Goal: Transaction & Acquisition: Download file/media

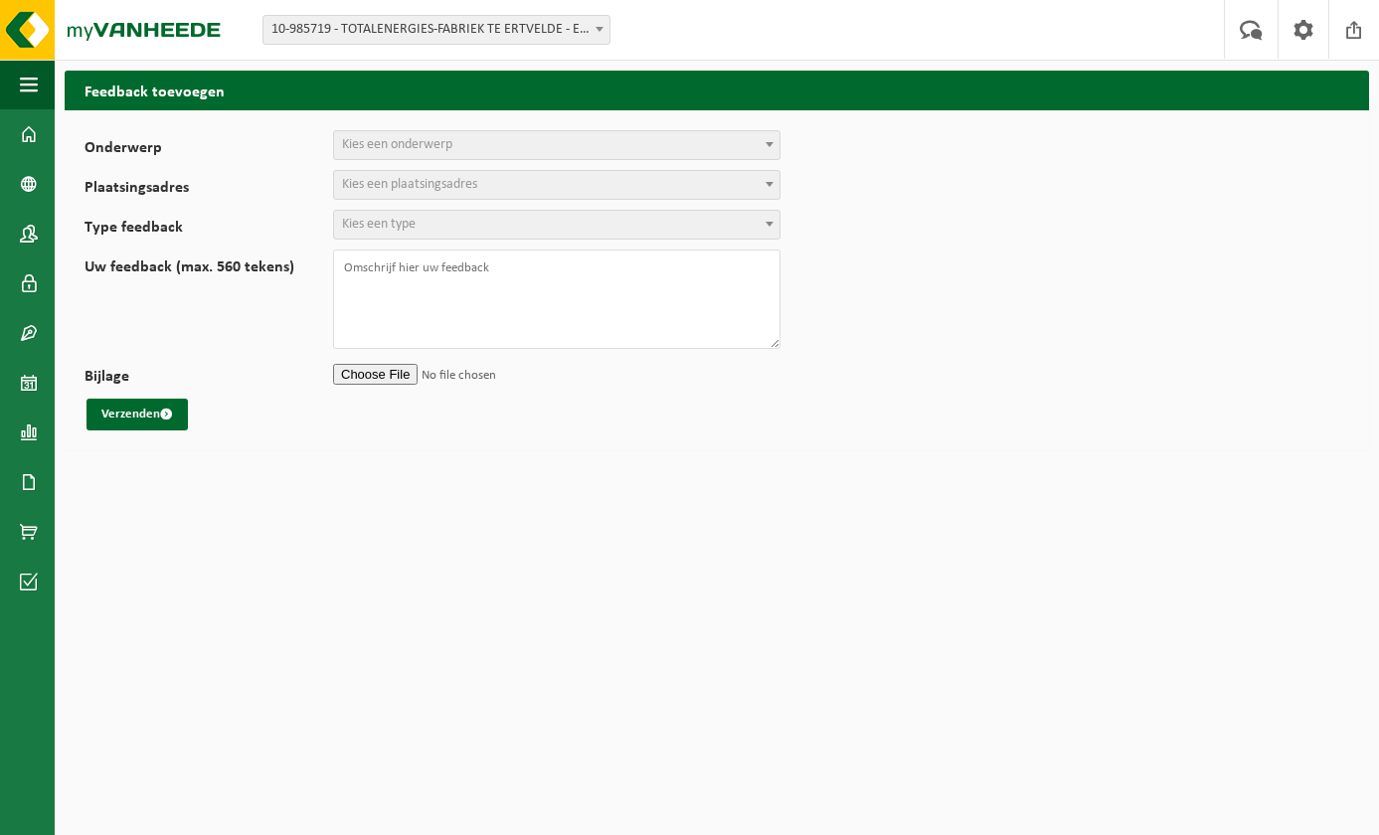
select select
click at [116, 37] on img at bounding box center [119, 30] width 239 height 60
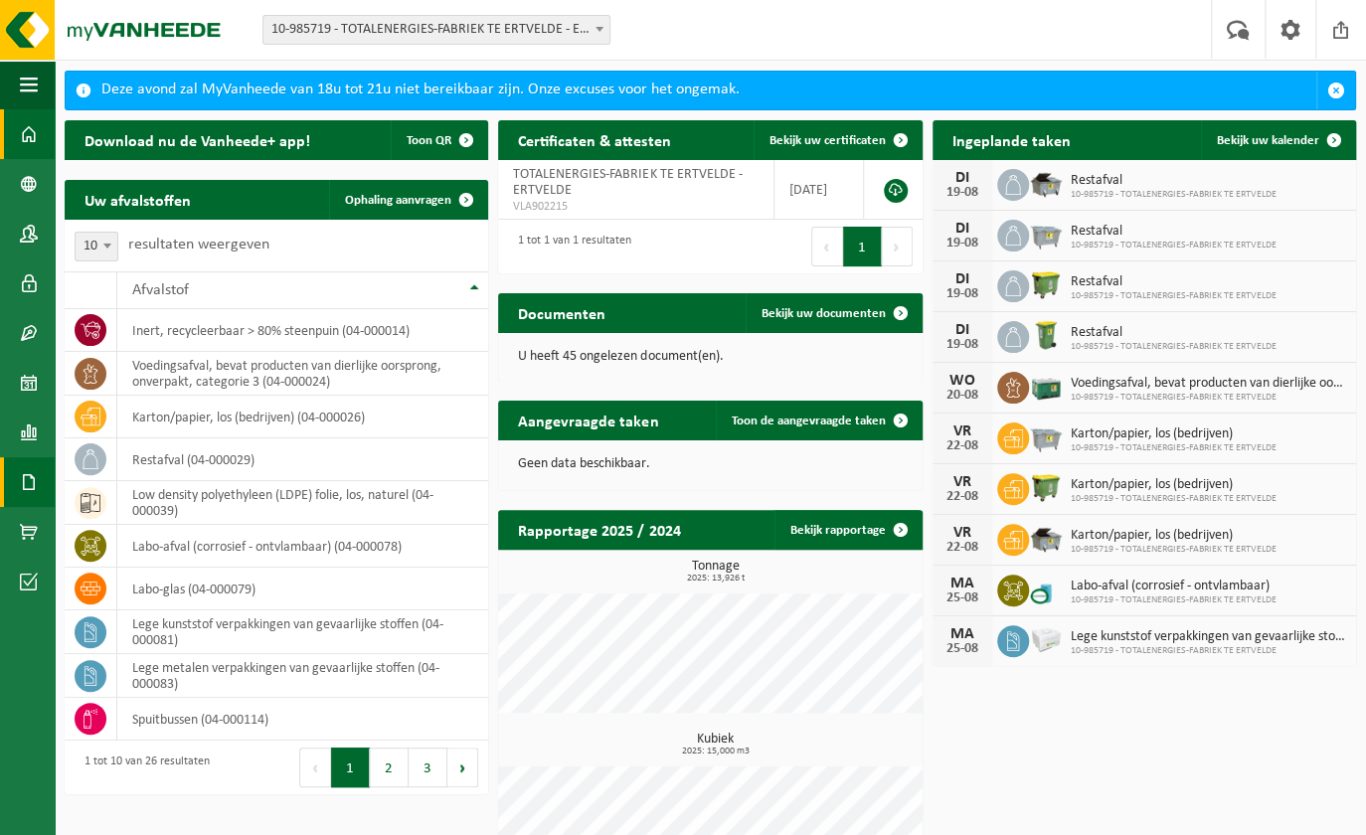
click at [18, 480] on link "Documenten" at bounding box center [27, 482] width 55 height 50
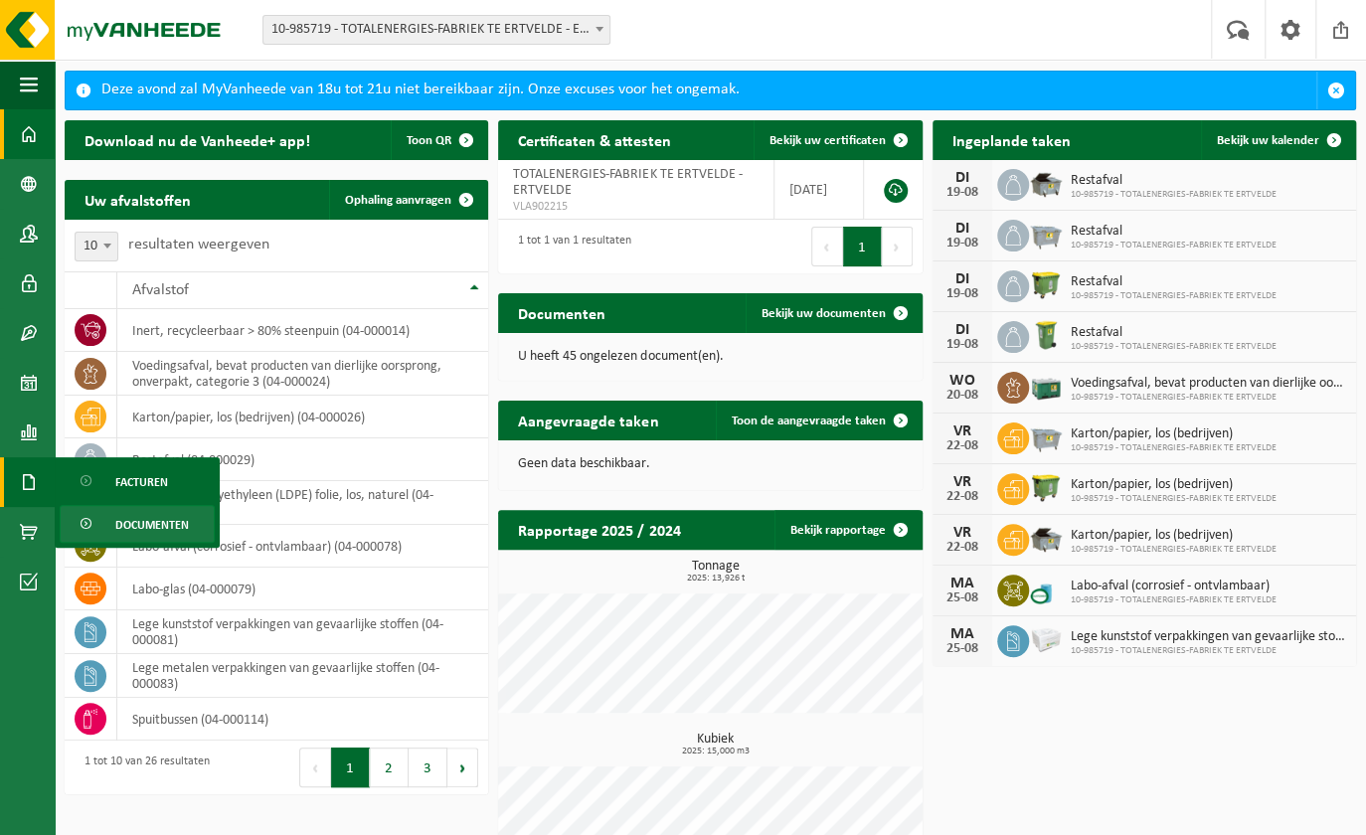
click at [127, 523] on span "Documenten" at bounding box center [152, 525] width 74 height 38
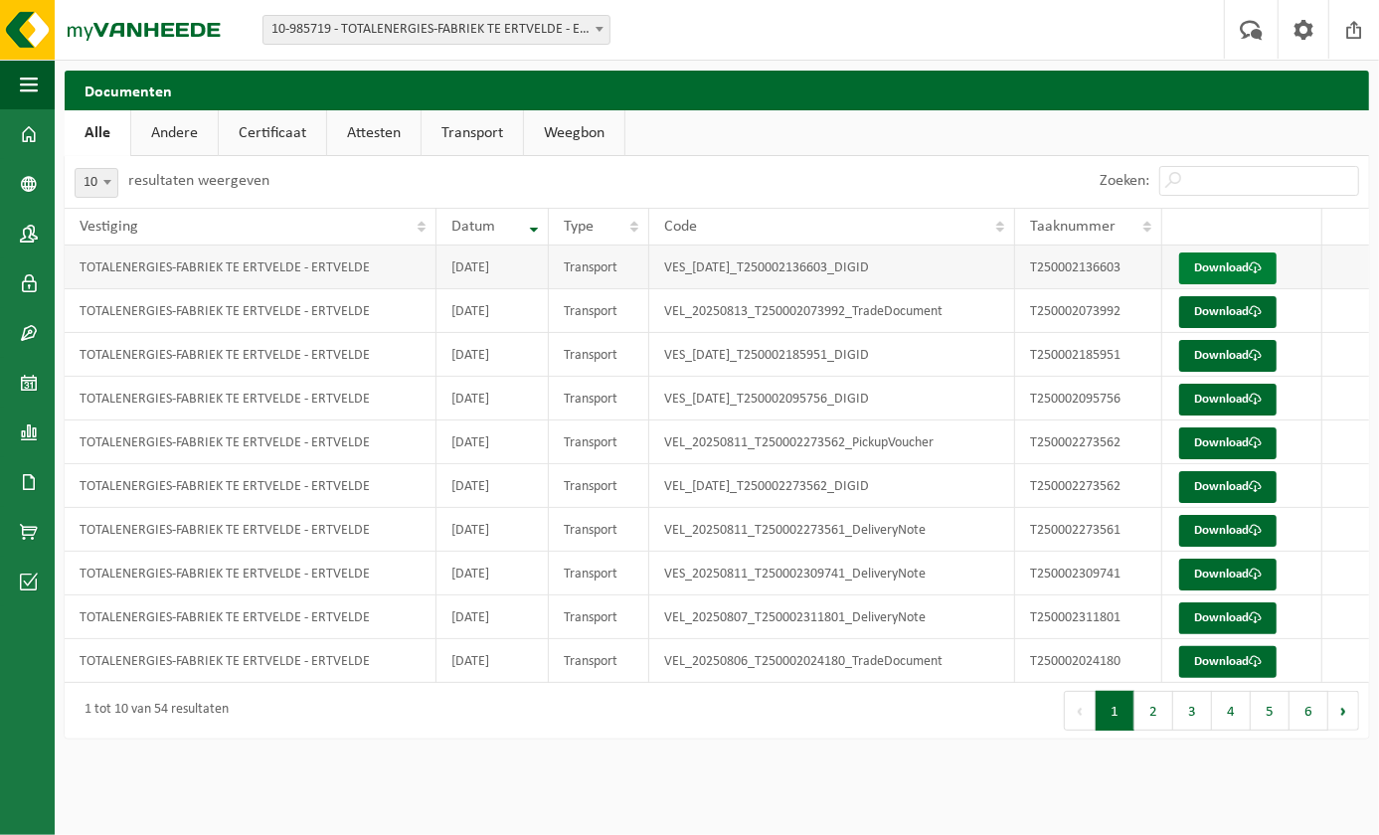
click at [1211, 266] on link "Download" at bounding box center [1227, 268] width 97 height 32
